Goal: Information Seeking & Learning: Check status

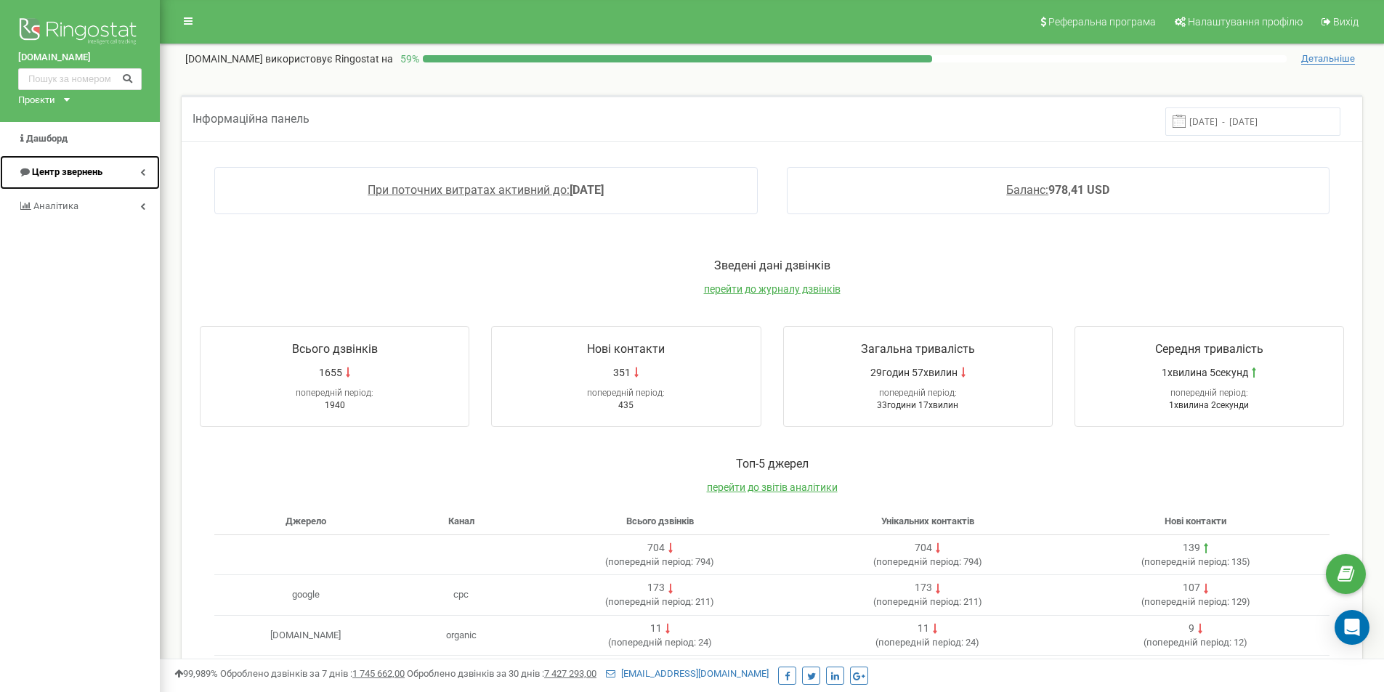
click at [73, 167] on span "Центр звернень" at bounding box center [67, 171] width 70 height 11
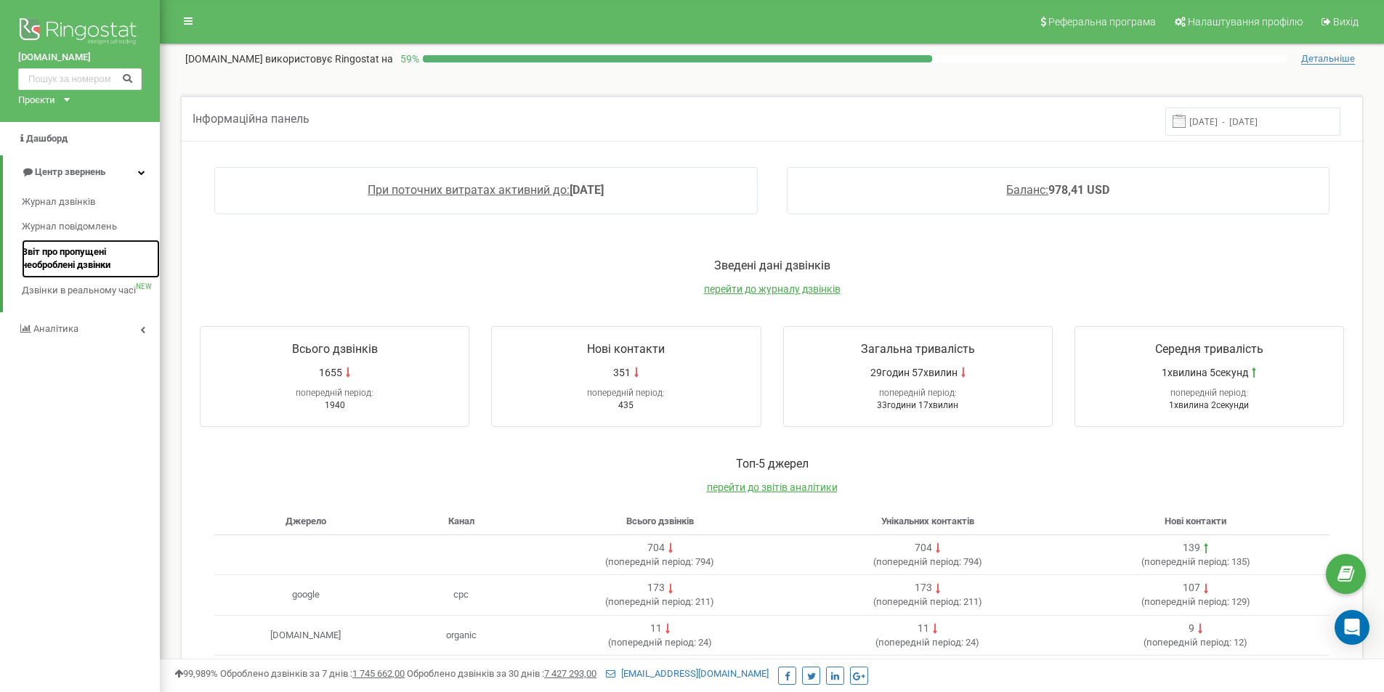
click at [76, 253] on span "Звіт про пропущені необроблені дзвінки" at bounding box center [87, 259] width 131 height 27
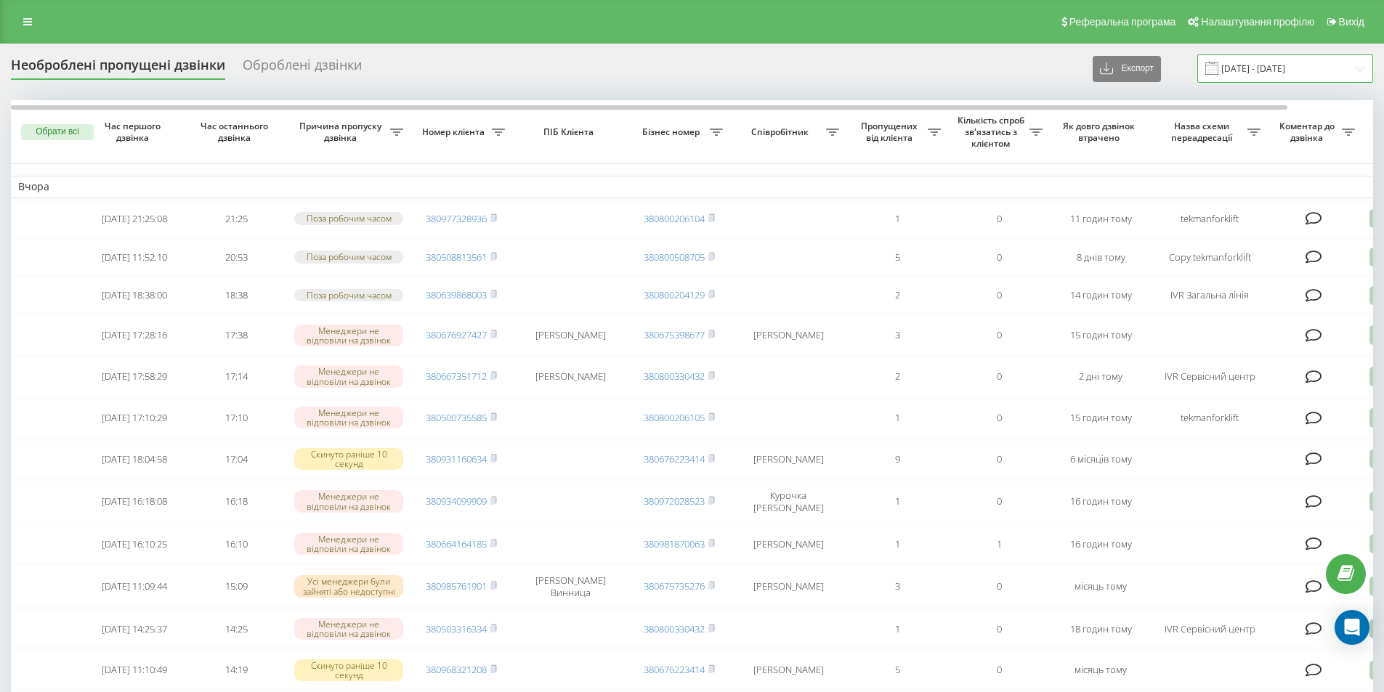
click at [1254, 71] on input "23.08.2025 - 23.09.2025" at bounding box center [1286, 68] width 176 height 28
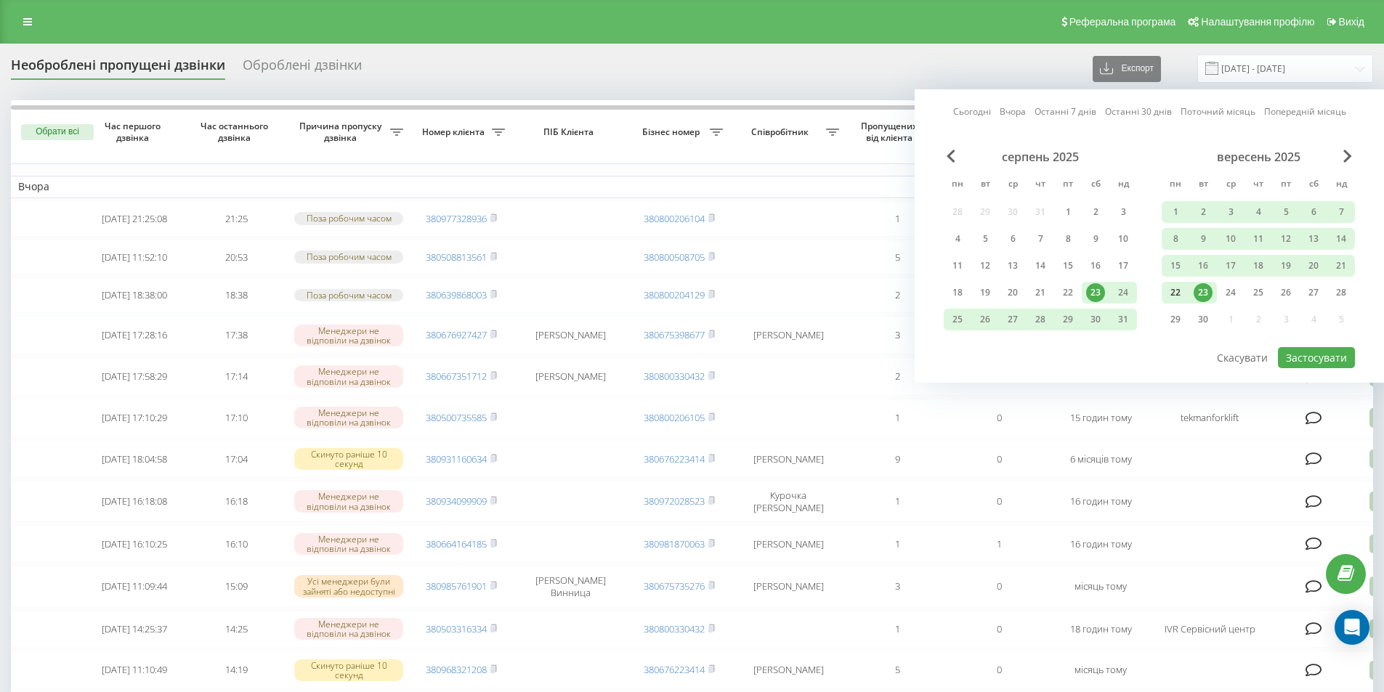
click at [1178, 296] on div "22" at bounding box center [1175, 292] width 19 height 19
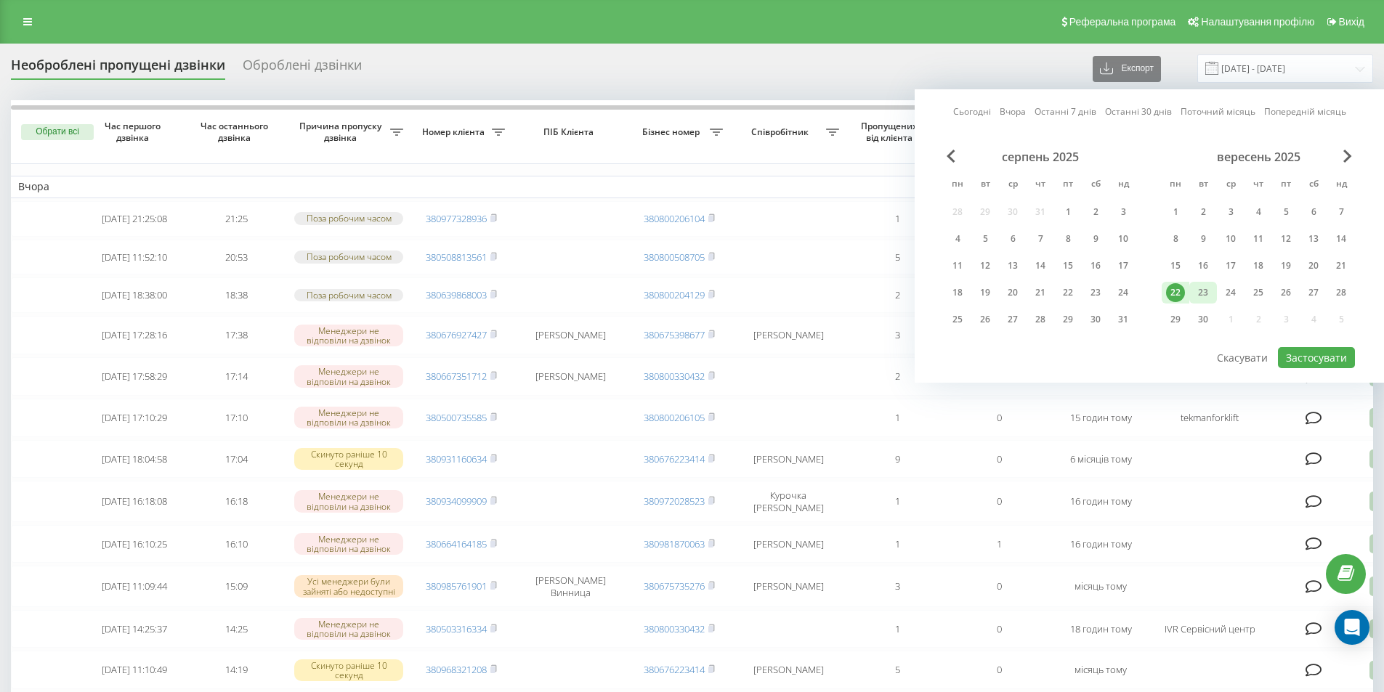
click at [1205, 289] on div "23" at bounding box center [1203, 292] width 19 height 19
click at [1338, 358] on button "Застосувати" at bounding box center [1316, 357] width 77 height 21
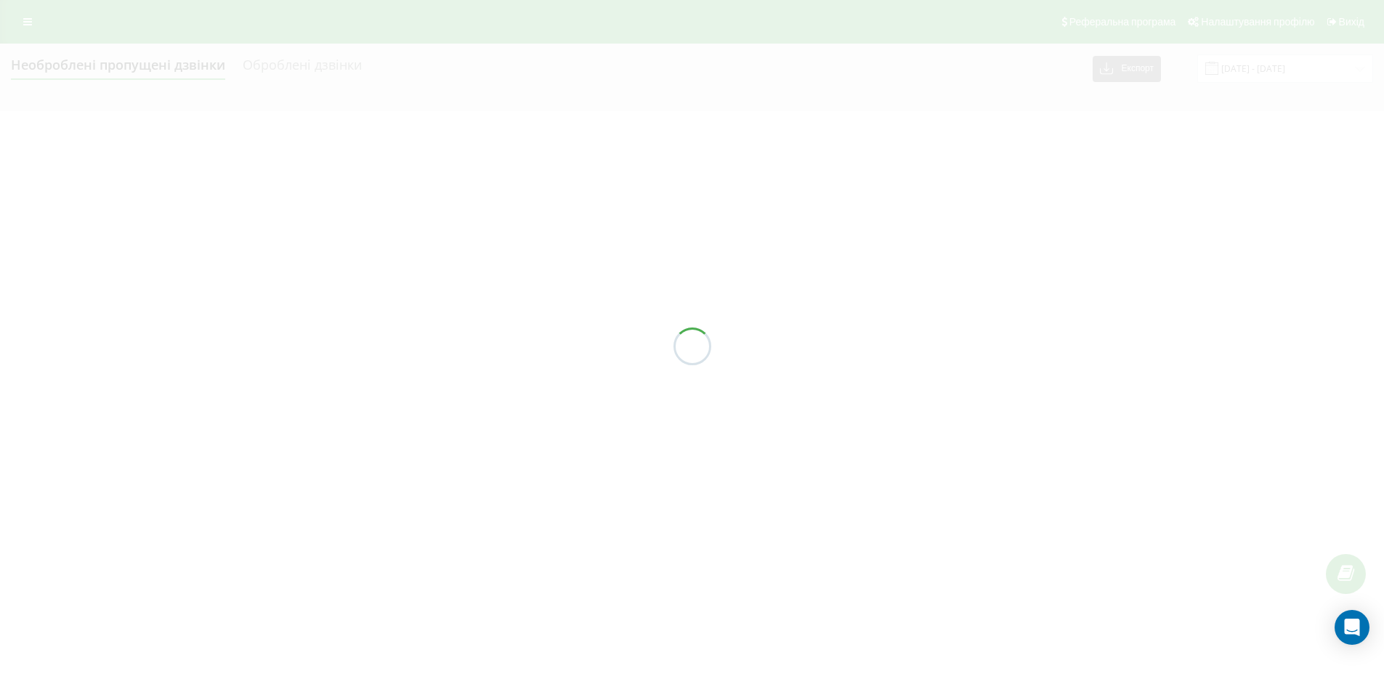
type input "22.09.2025 - 23.09.2025"
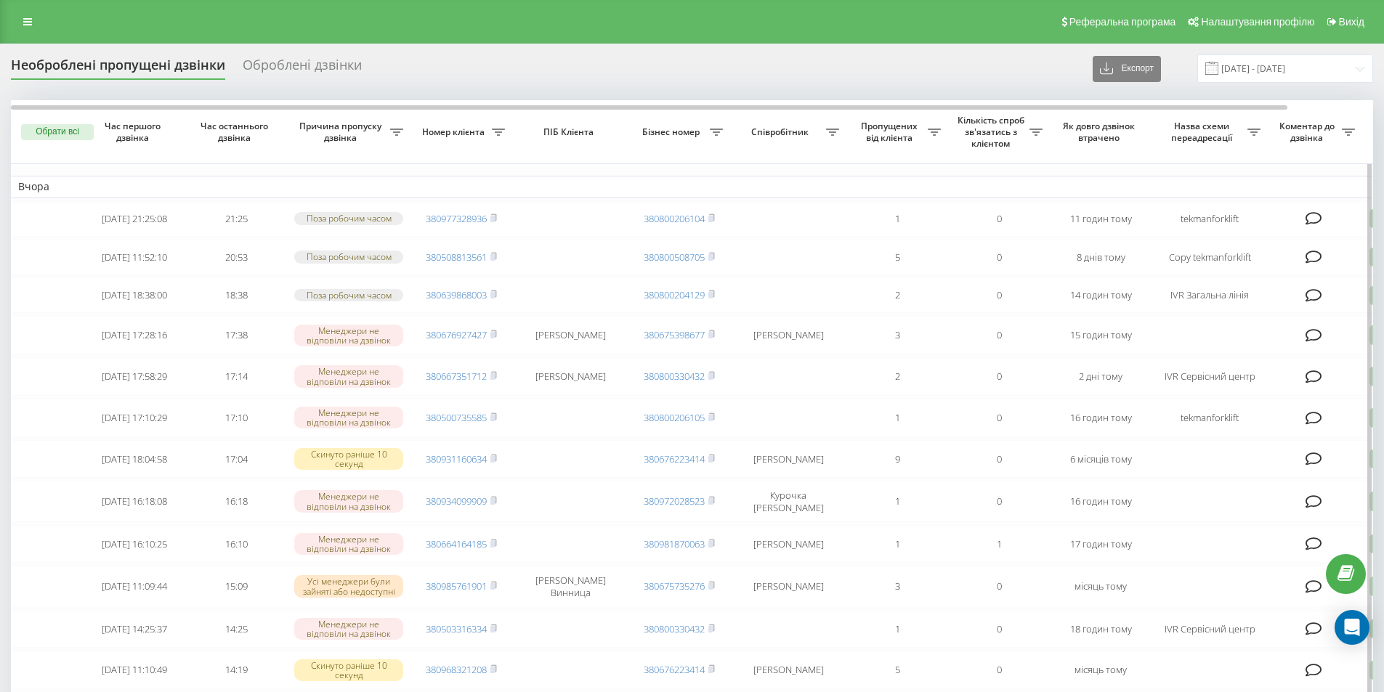
click at [1260, 135] on icon at bounding box center [1254, 132] width 13 height 7
click at [1238, 191] on div at bounding box center [1246, 187] width 140 height 14
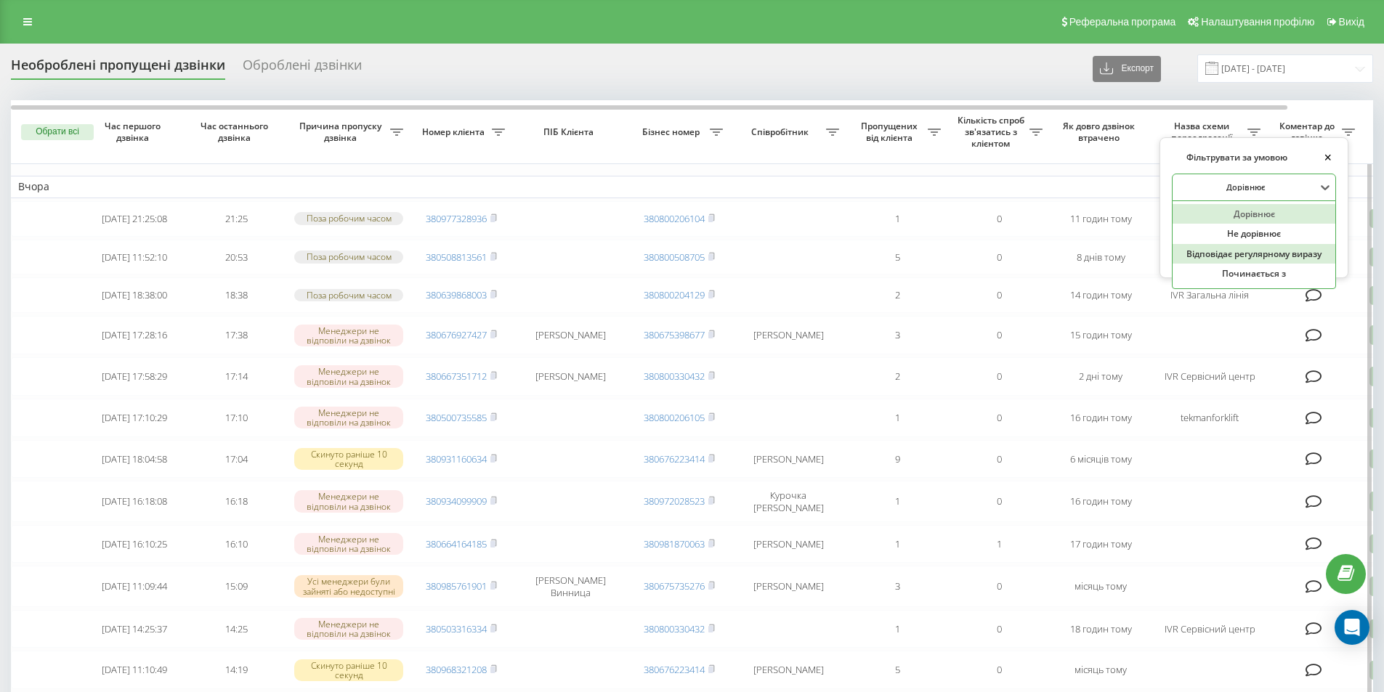
click at [1235, 262] on div "Відповідає регулярному виразу" at bounding box center [1254, 254] width 163 height 20
click at [1240, 221] on input "text" at bounding box center [1254, 221] width 164 height 25
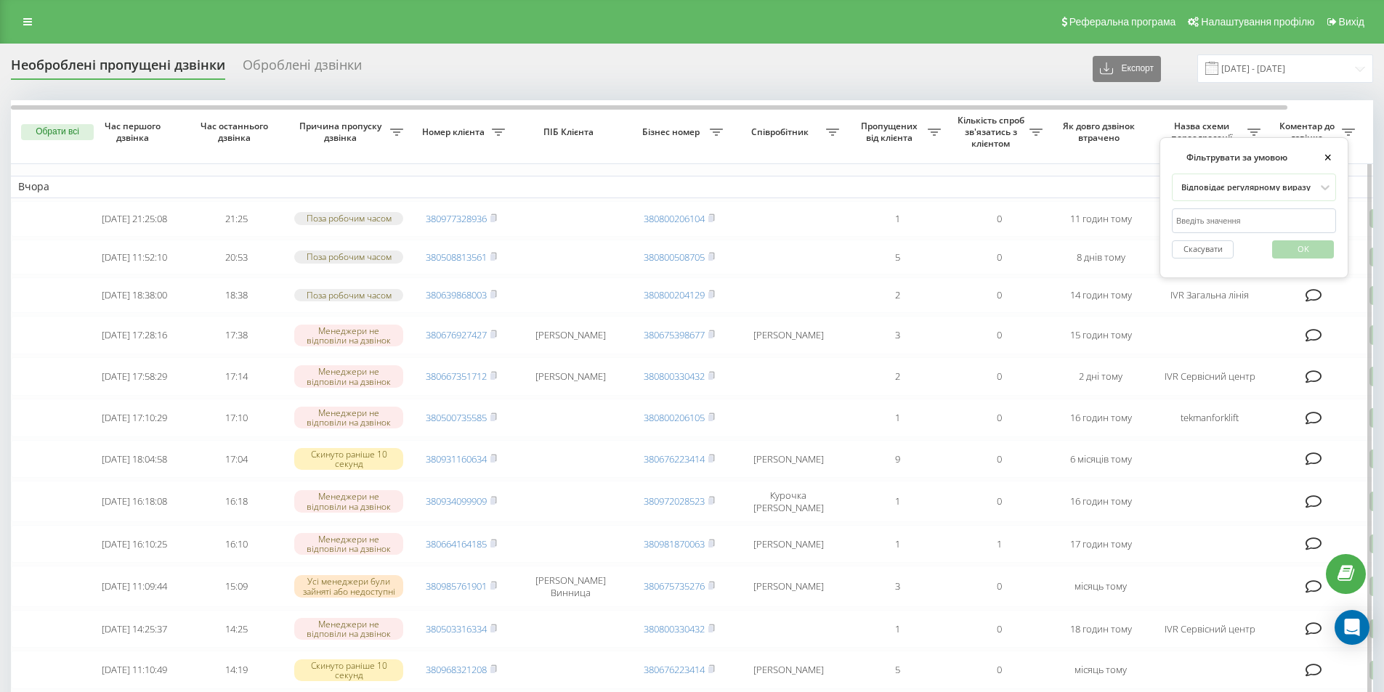
type input "IVR Загальна лінія|Callback"
click at [1293, 249] on span "OK" at bounding box center [1303, 249] width 41 height 23
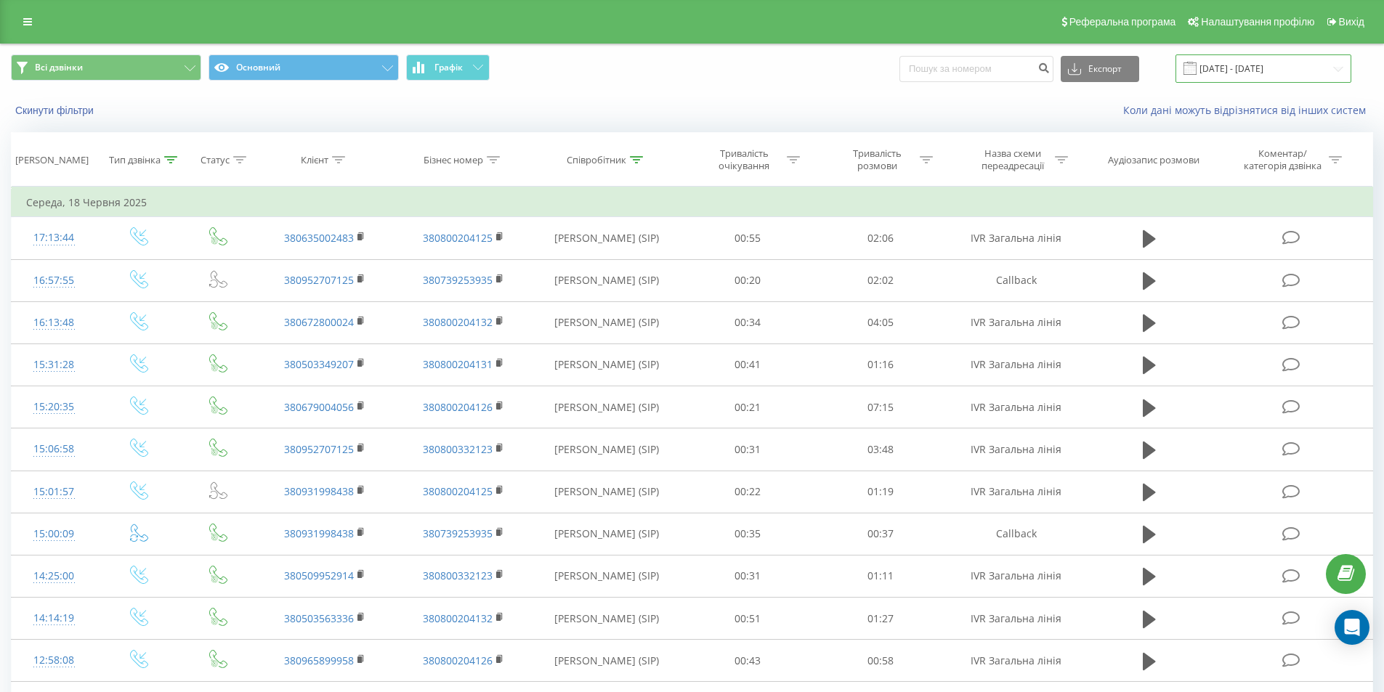
click at [1264, 70] on input "18.05.2025 - 18.06.2025" at bounding box center [1264, 68] width 176 height 28
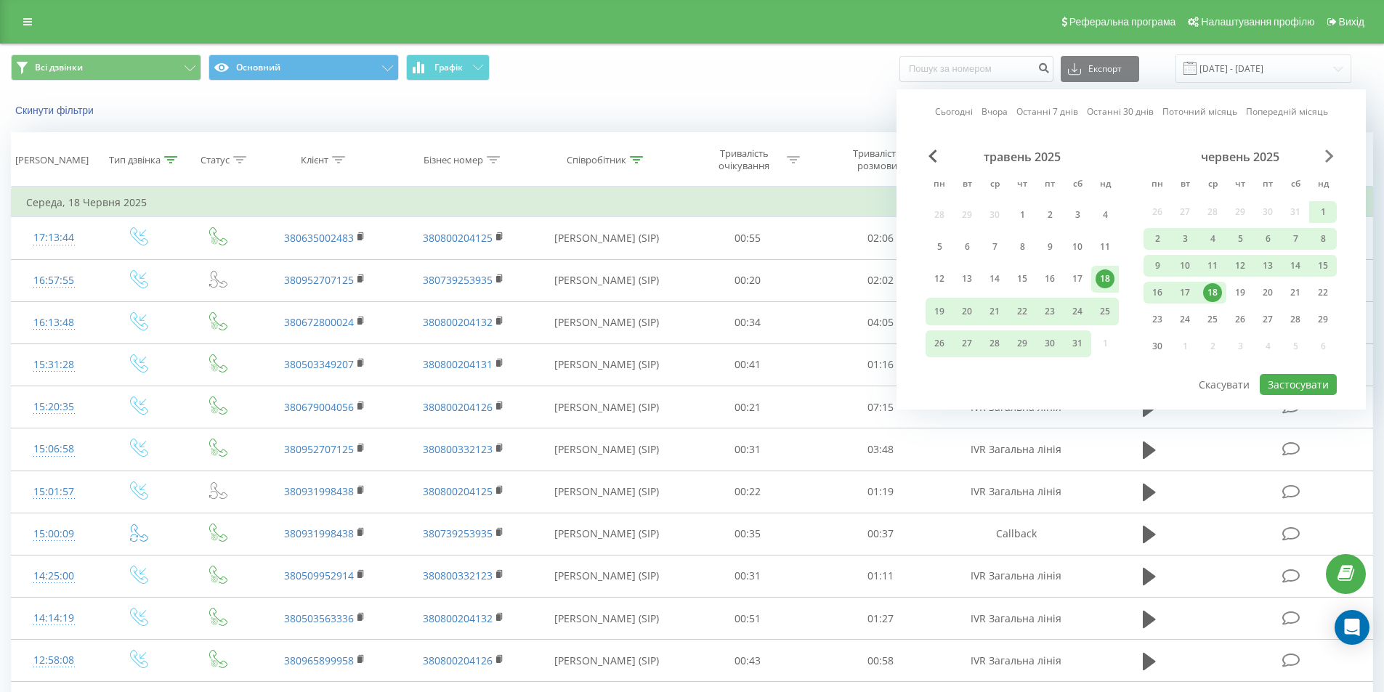
click at [1327, 153] on span "Next Month" at bounding box center [1329, 156] width 9 height 13
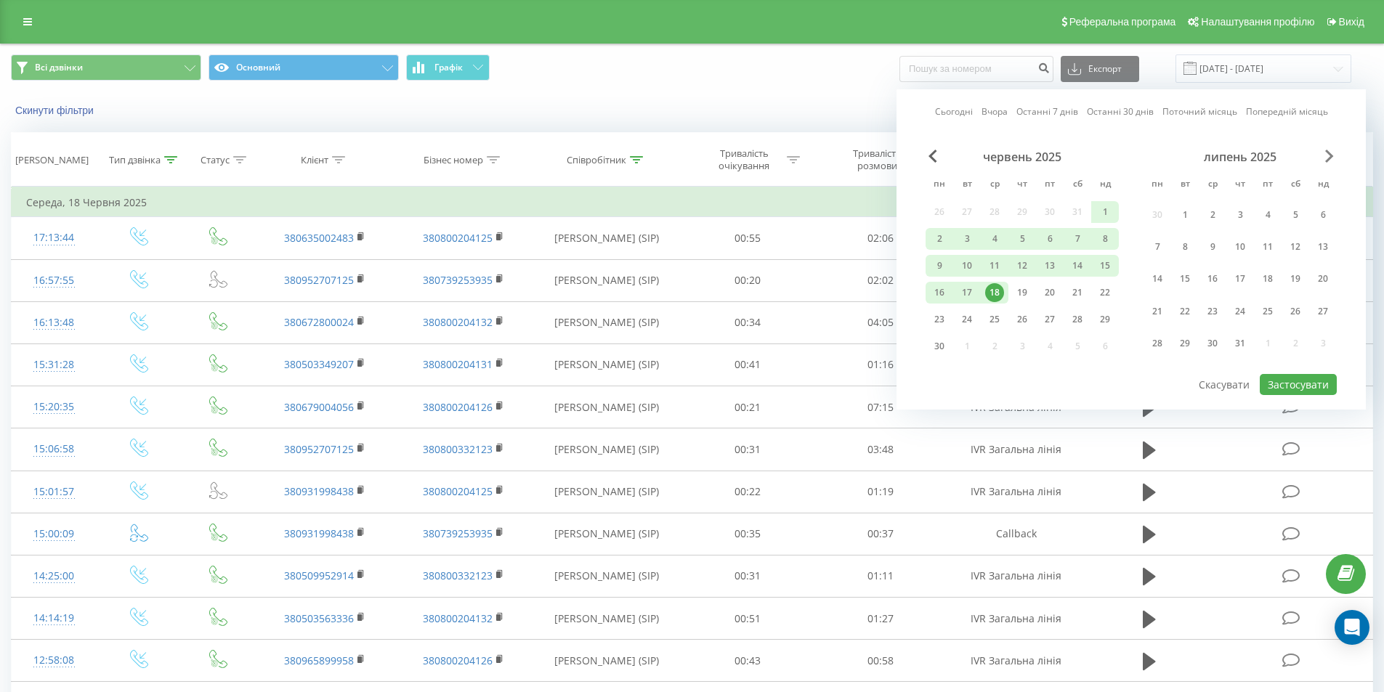
click at [1327, 153] on span "Next Month" at bounding box center [1329, 156] width 9 height 13
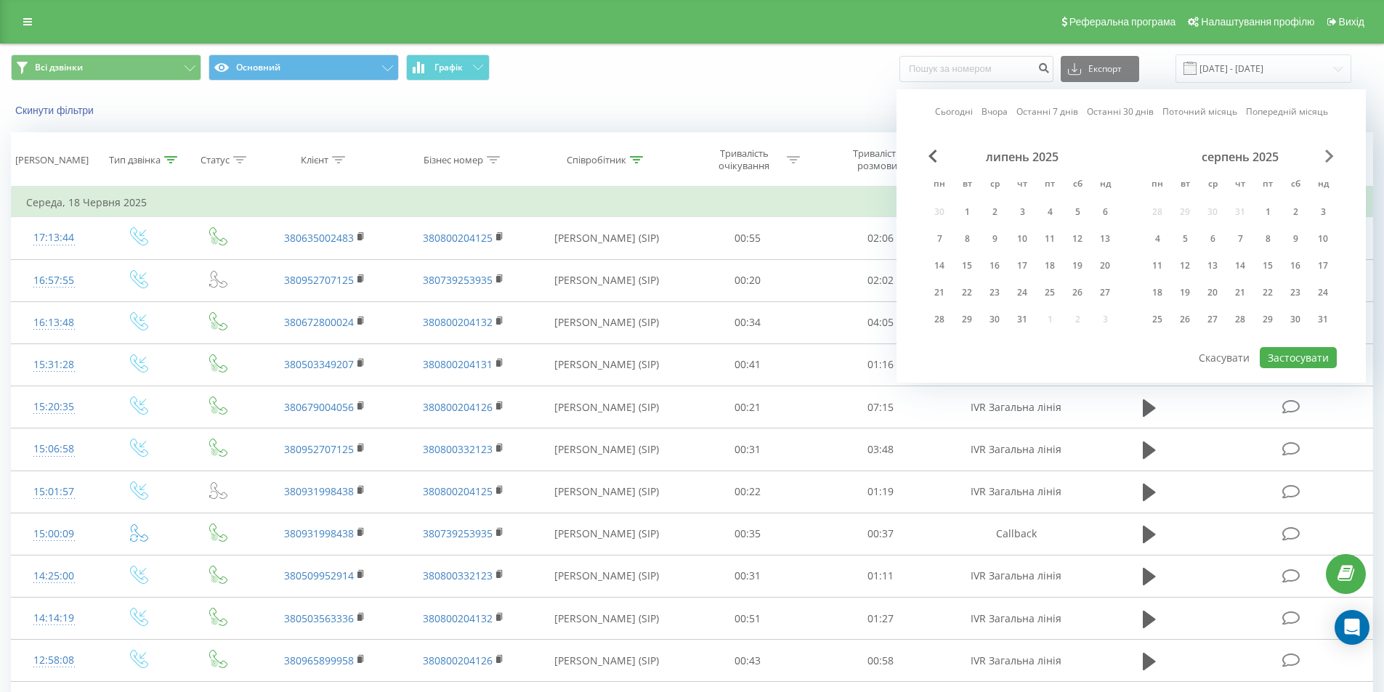
click at [1327, 153] on span "Next Month" at bounding box center [1329, 156] width 9 height 13
click at [1192, 286] on div "23" at bounding box center [1185, 292] width 19 height 19
click at [1296, 361] on button "Застосувати" at bounding box center [1298, 357] width 77 height 21
type input "23.09.2025 - 23.09.2025"
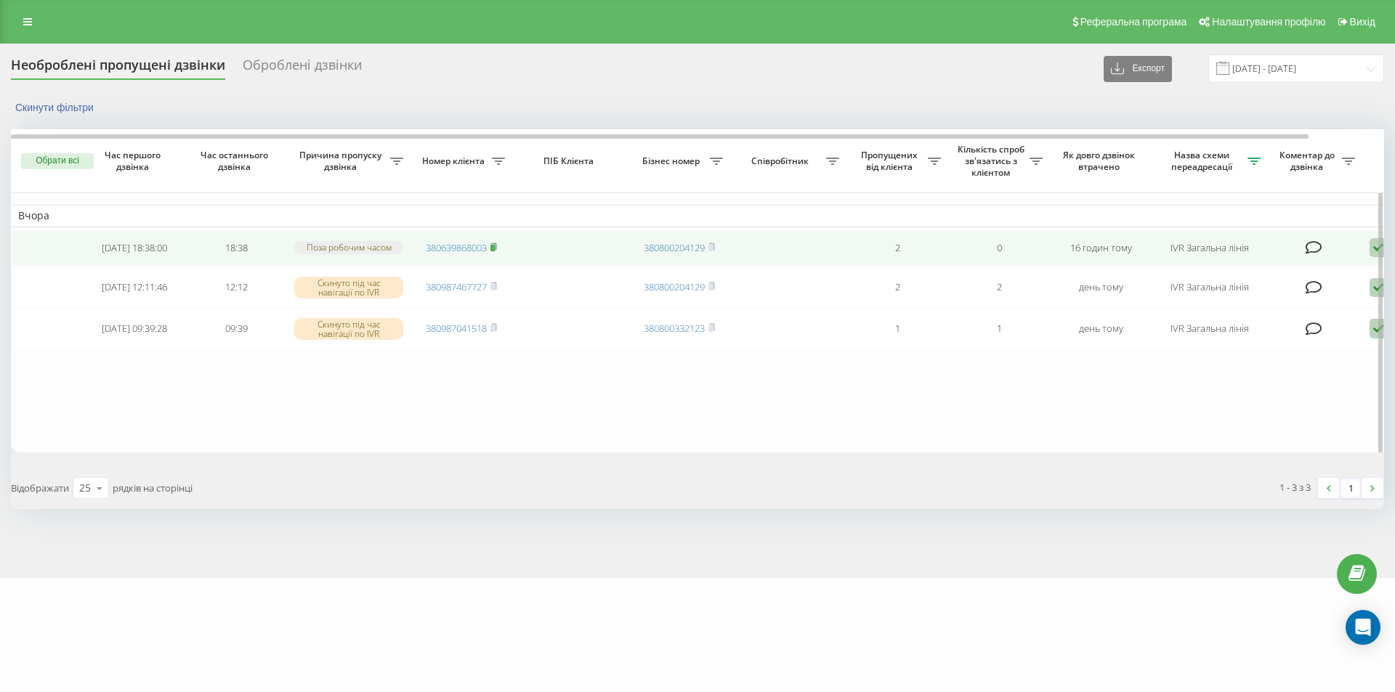
click at [495, 251] on rect at bounding box center [492, 248] width 4 height 7
